Goal: Task Accomplishment & Management: Manage account settings

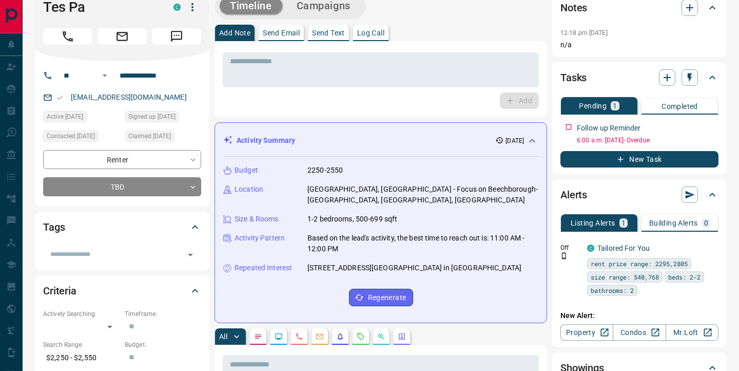
scroll to position [19, 0]
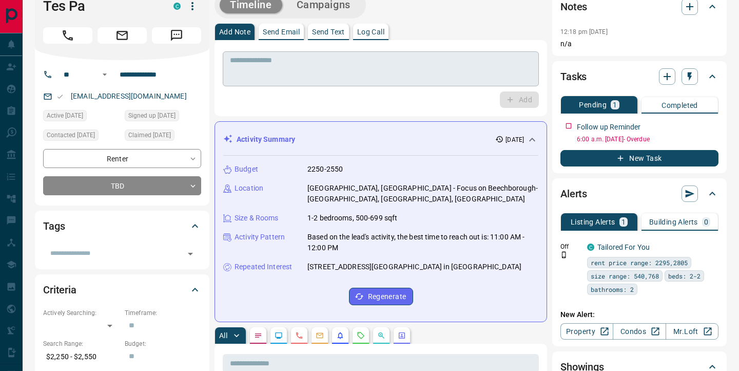
click at [359, 75] on textarea at bounding box center [381, 69] width 302 height 26
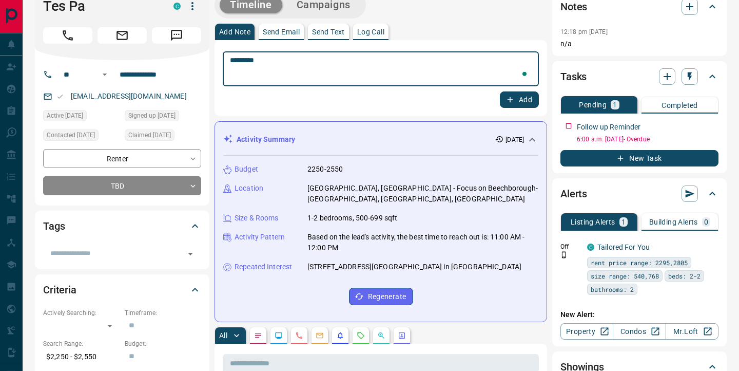
type textarea "*********"
click at [512, 98] on icon "button" at bounding box center [510, 99] width 9 height 9
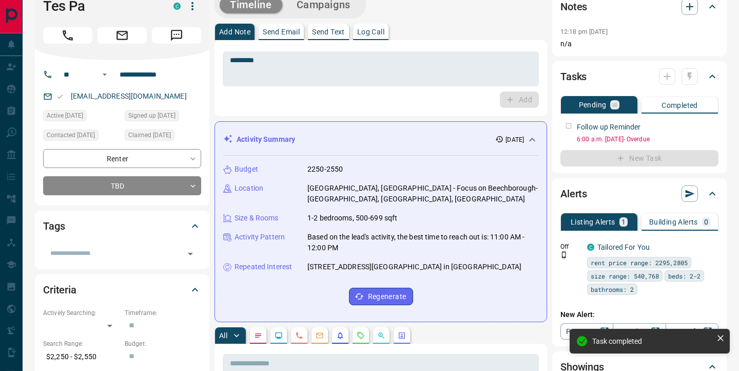
click at [688, 81] on div at bounding box center [678, 76] width 39 height 16
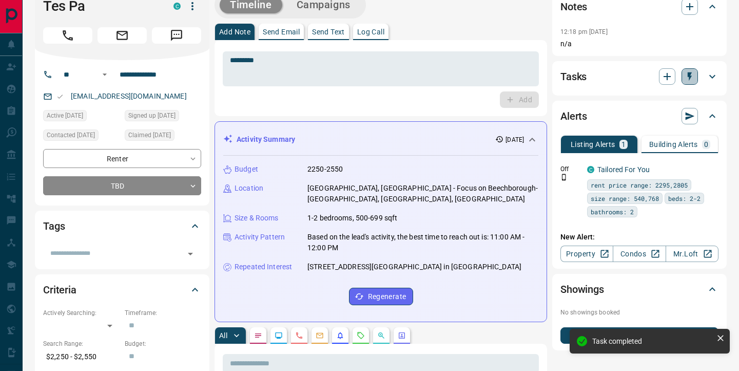
click at [689, 80] on icon "button" at bounding box center [690, 76] width 10 height 10
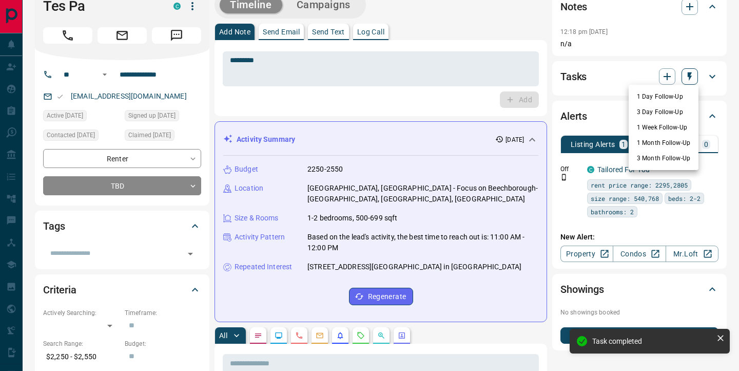
scroll to position [132, 0]
click at [652, 98] on li "1 Day Follow-Up" at bounding box center [664, 96] width 70 height 15
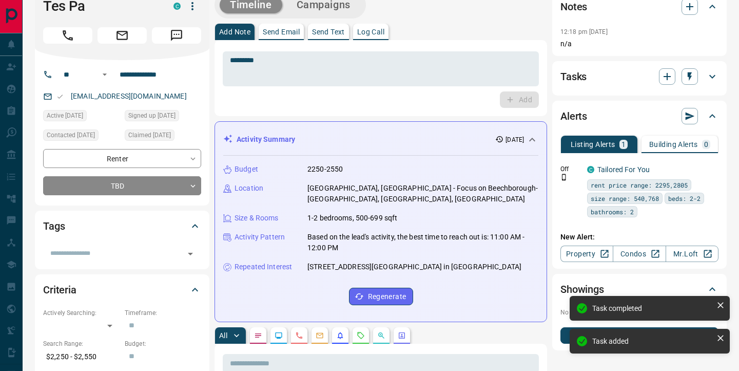
click at [714, 79] on icon at bounding box center [713, 76] width 12 height 12
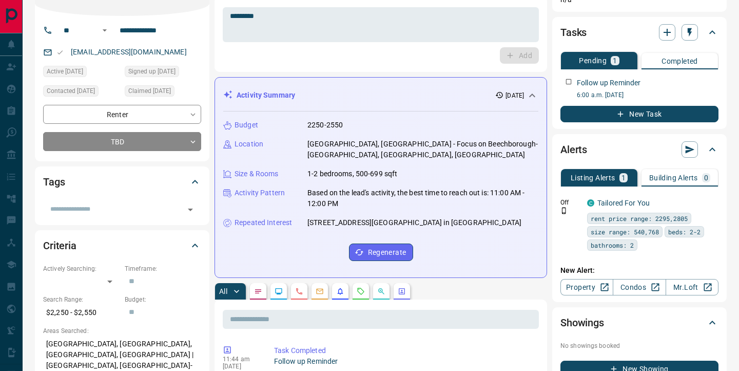
scroll to position [45, 0]
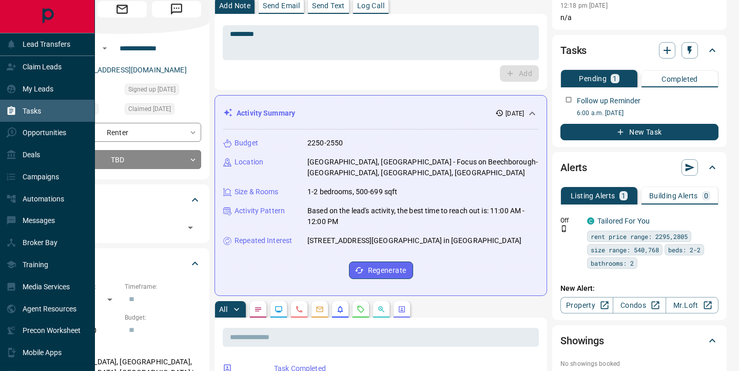
click at [13, 114] on icon at bounding box center [12, 110] width 8 height 9
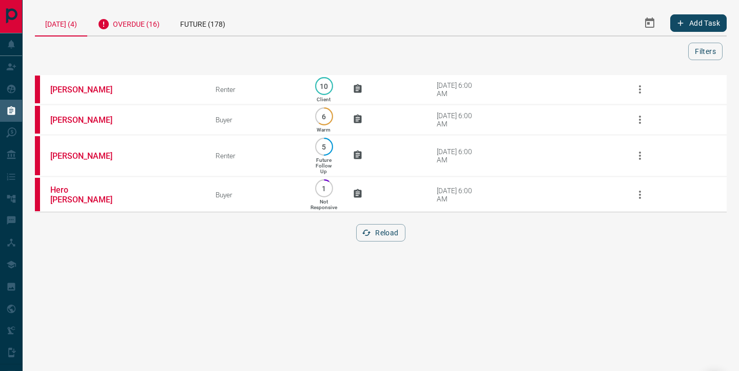
click at [139, 25] on div "Overdue (16)" at bounding box center [128, 22] width 83 height 25
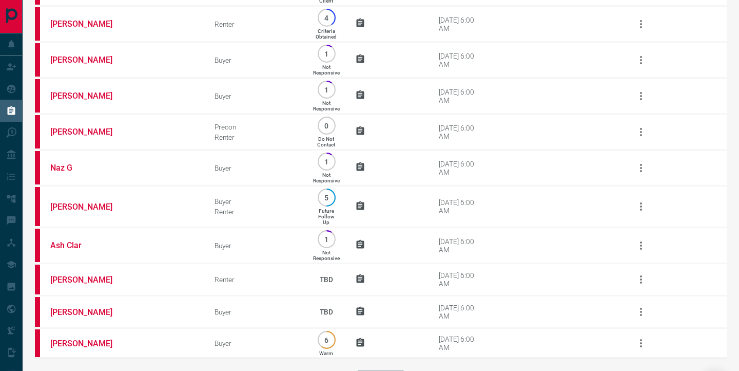
scroll to position [343, 0]
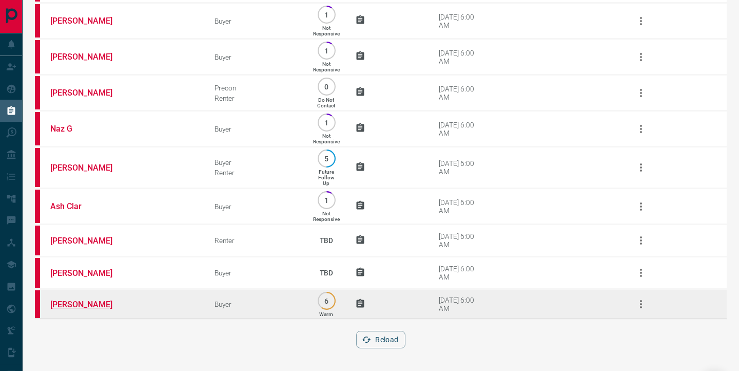
click at [68, 305] on link "[PERSON_NAME]" at bounding box center [88, 304] width 77 height 10
